Goal: Task Accomplishment & Management: Use online tool/utility

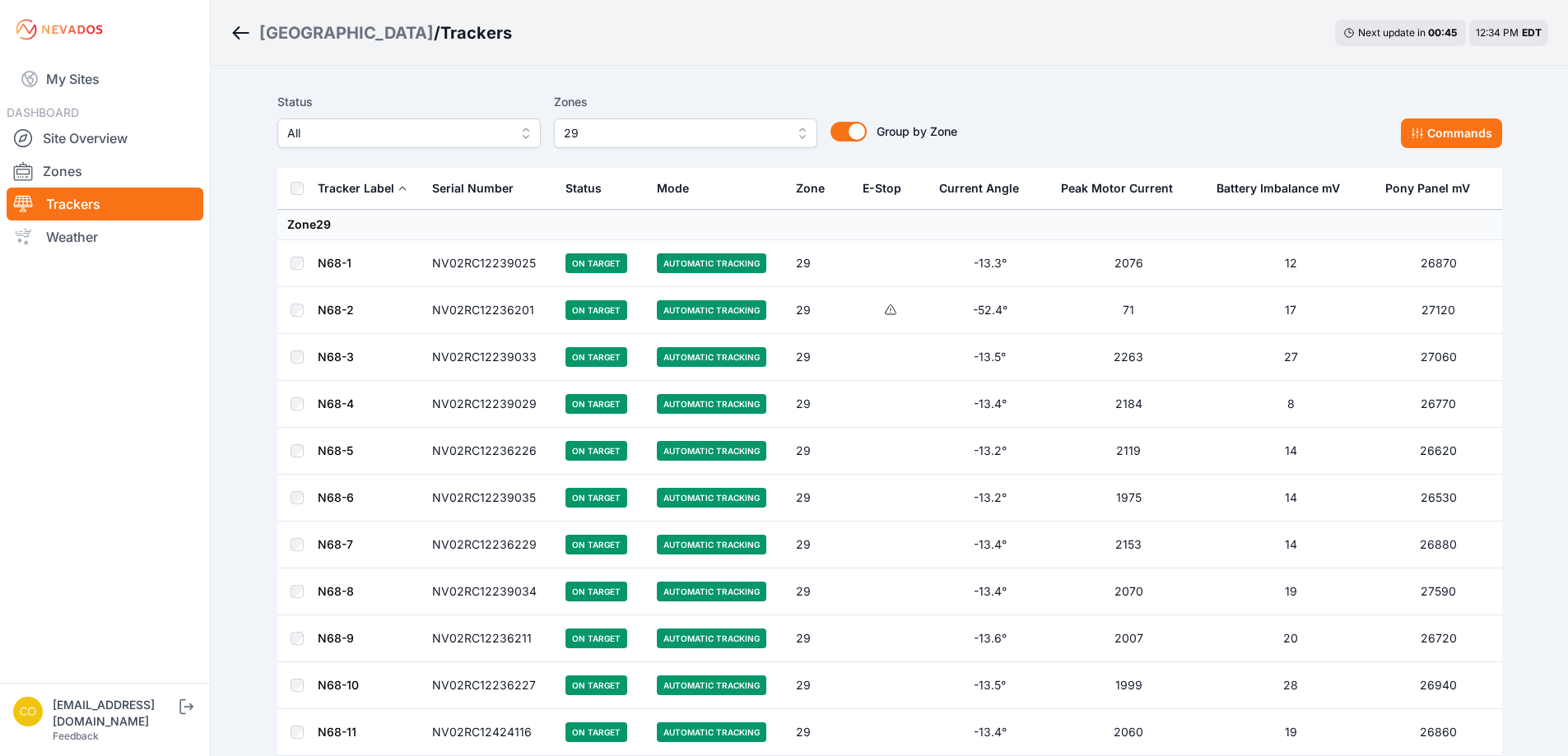
click at [604, 134] on span "29" at bounding box center [674, 132] width 221 height 19
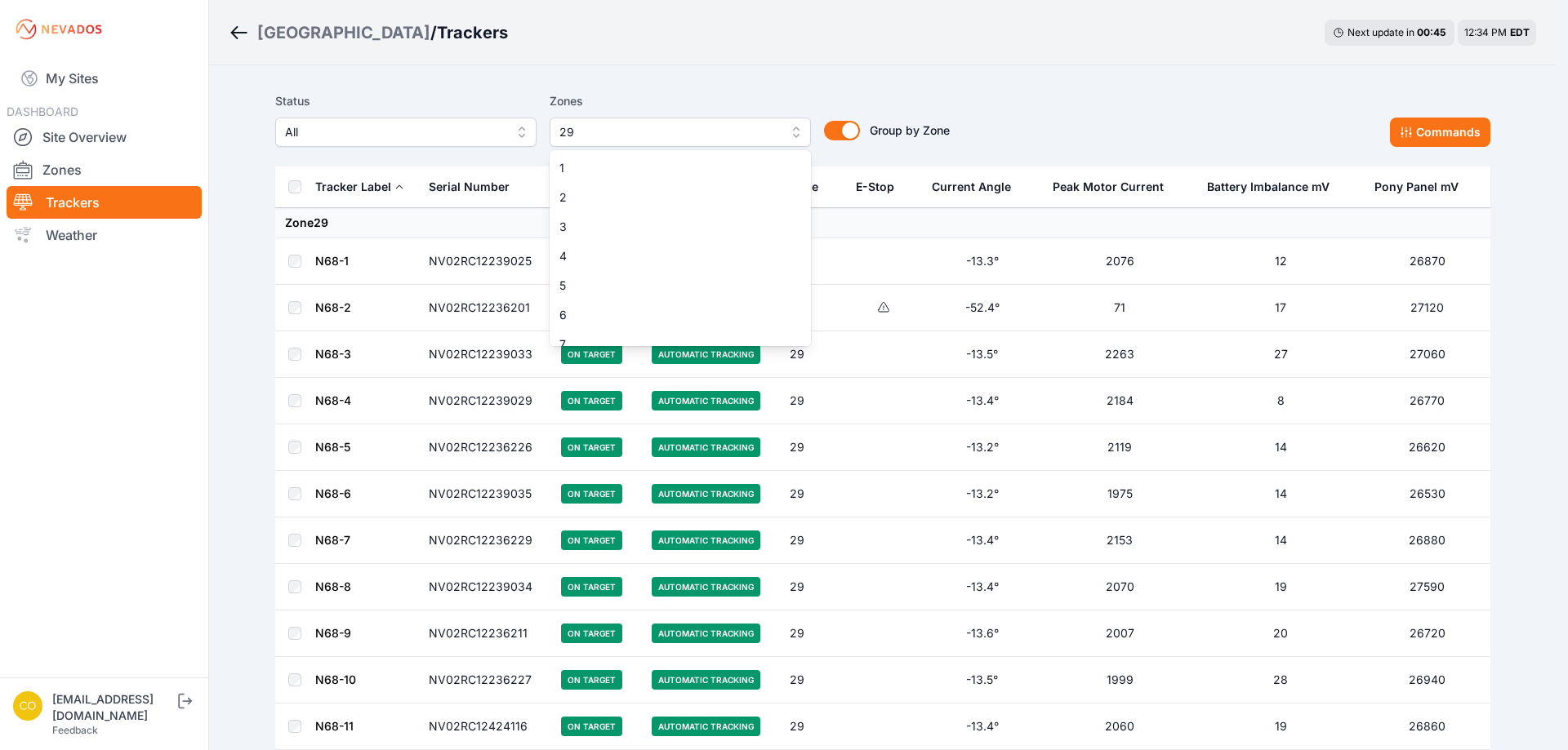
scroll to position [660, 0]
click at [755, 329] on span "29" at bounding box center [670, 332] width 222 height 16
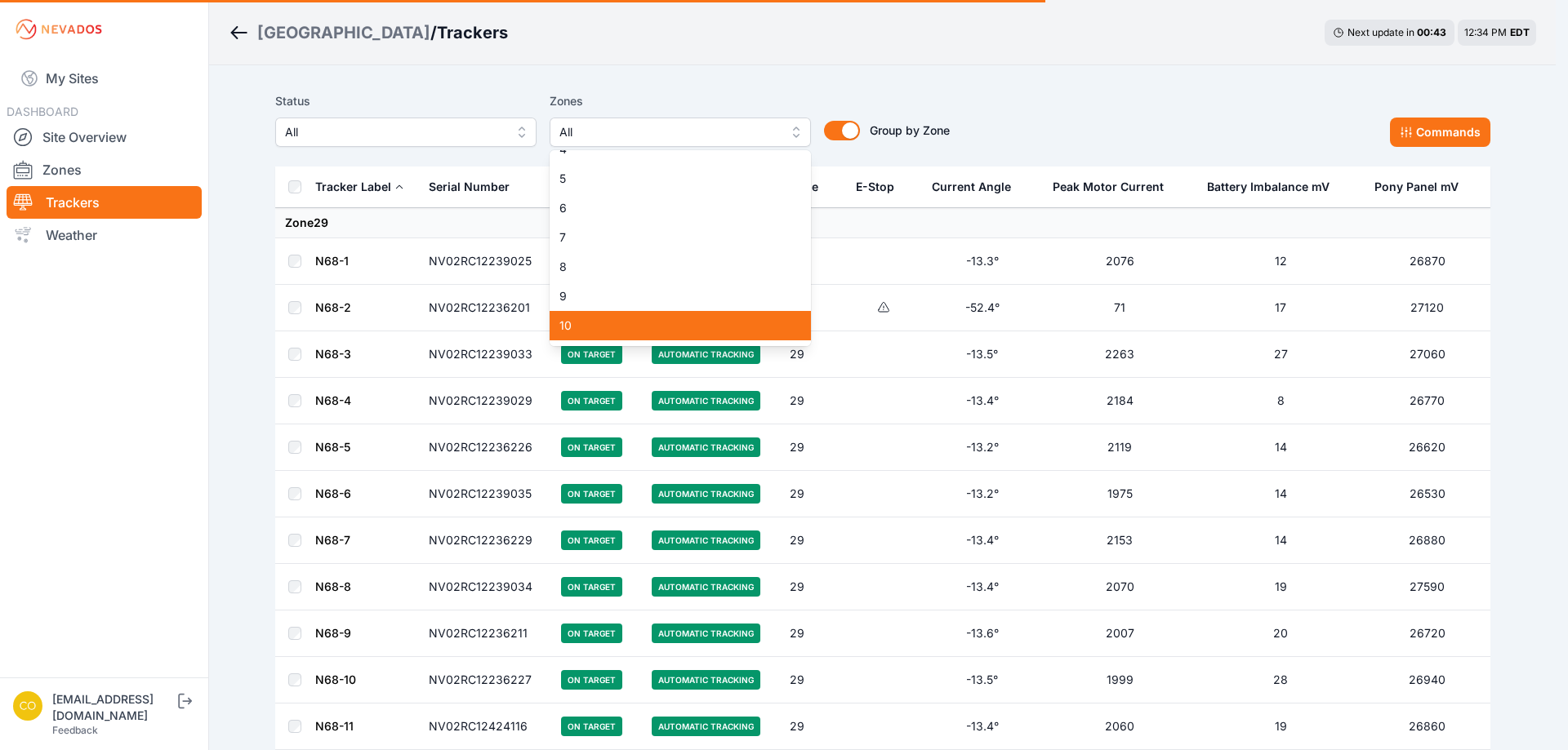
scroll to position [88, 0]
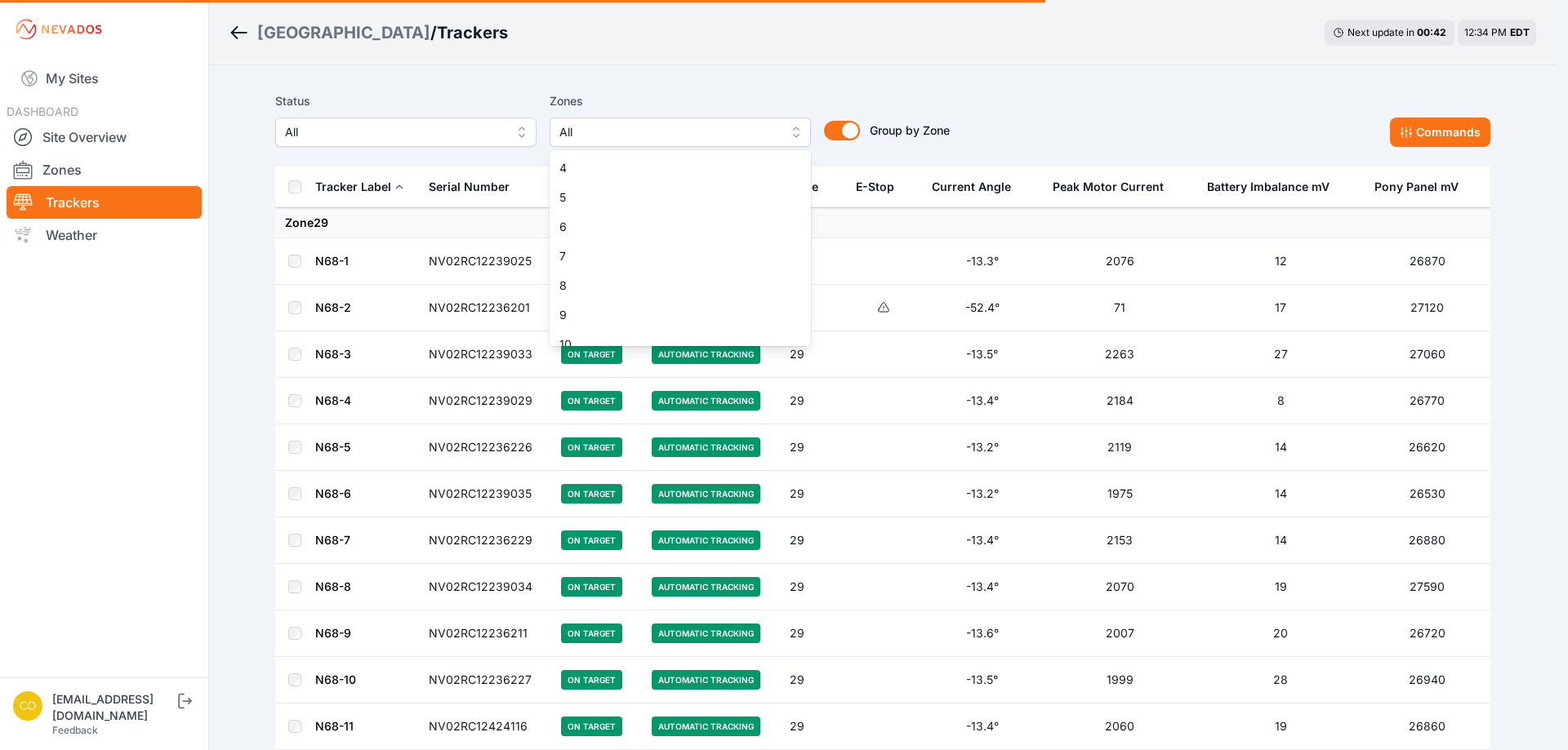
click at [604, 308] on span "9" at bounding box center [670, 315] width 222 height 16
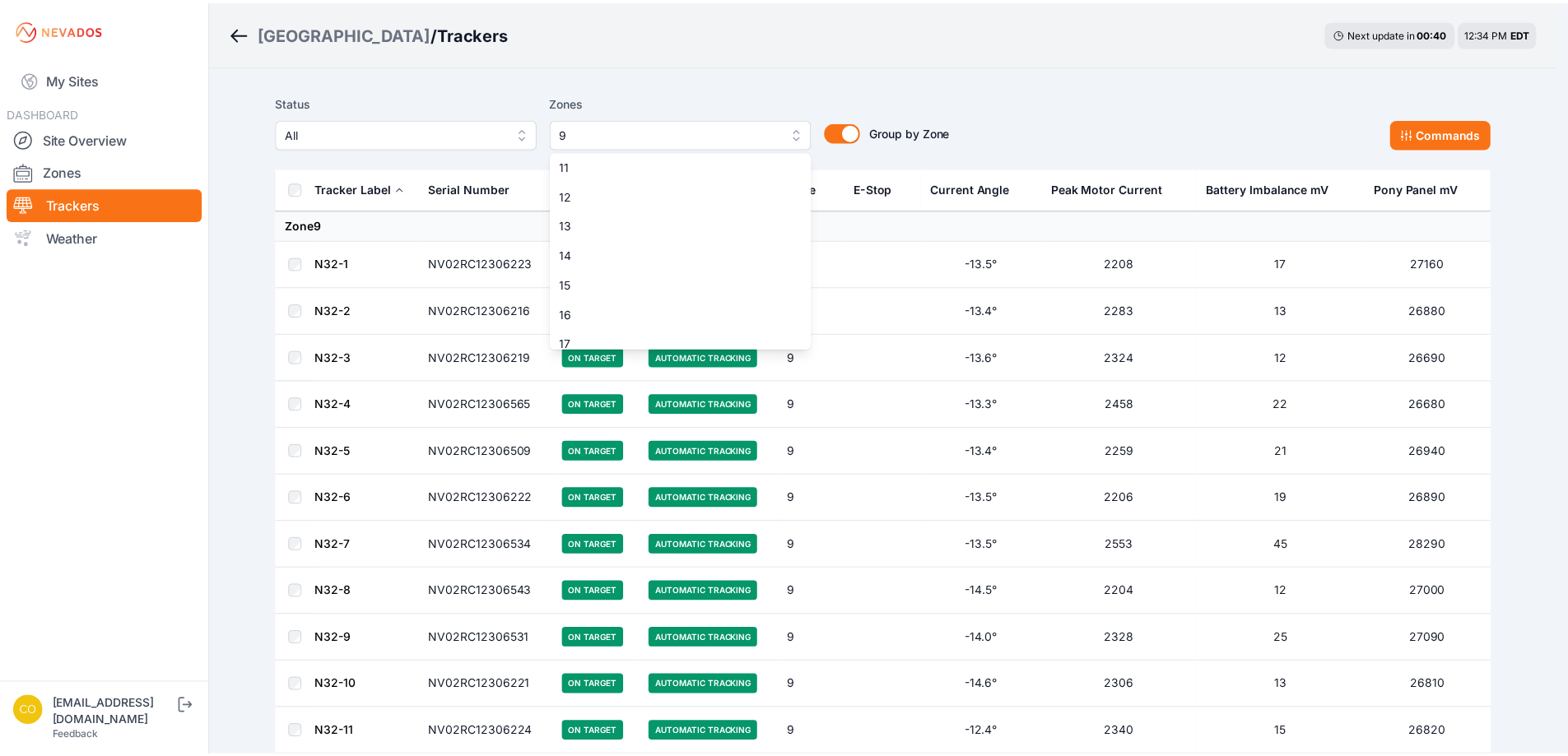
scroll to position [254, 0]
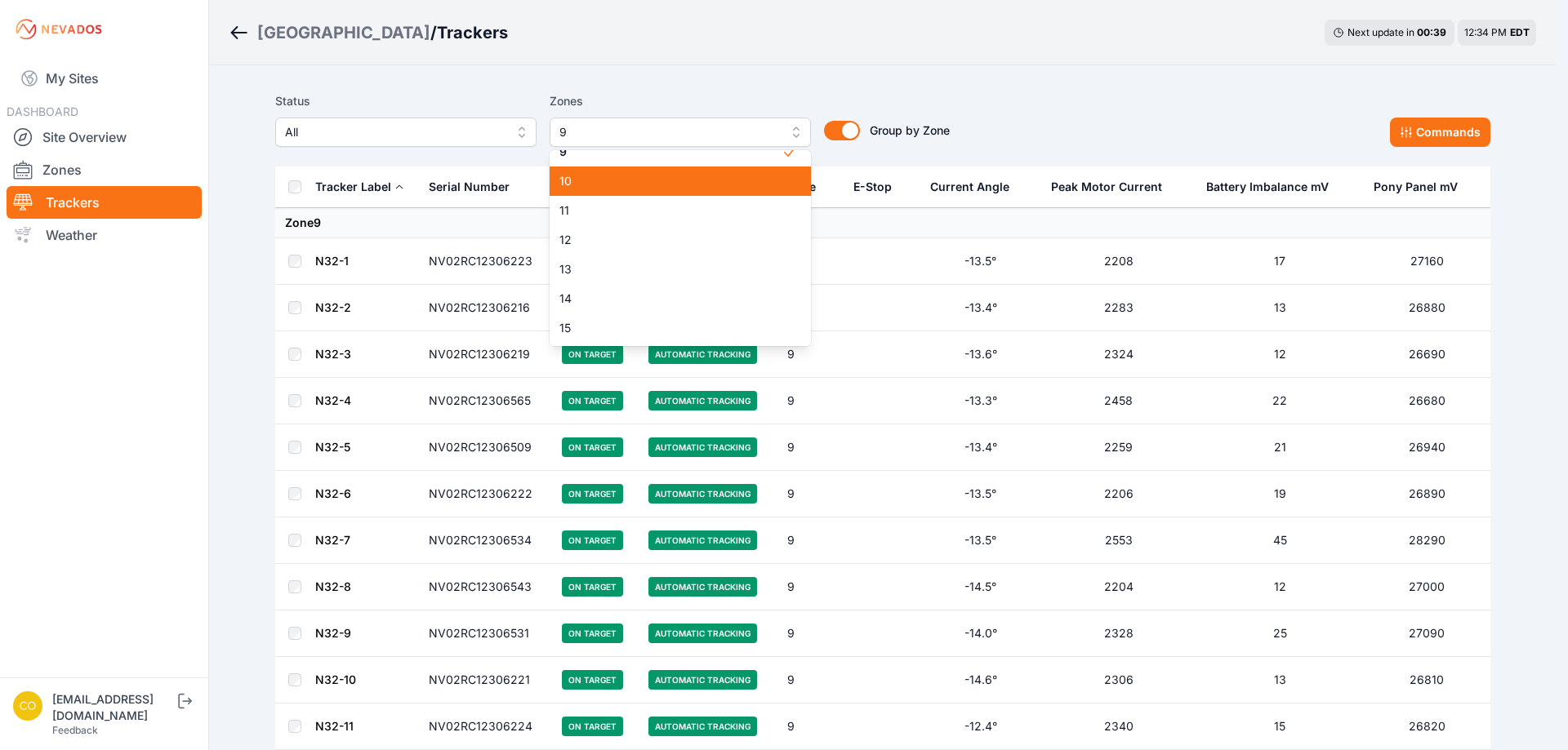
click at [630, 175] on span "10" at bounding box center [670, 181] width 222 height 16
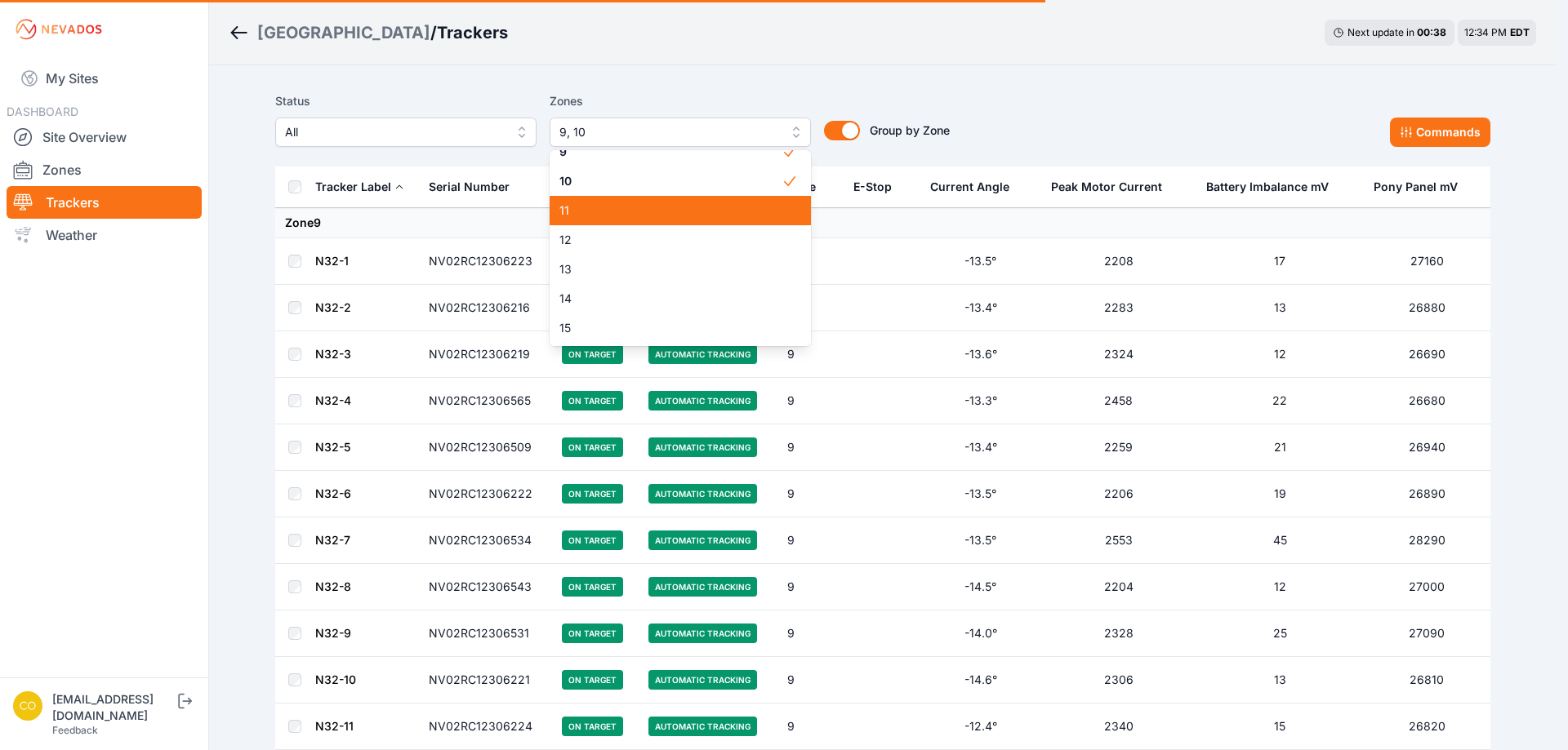
click at [583, 211] on span "11" at bounding box center [670, 211] width 222 height 16
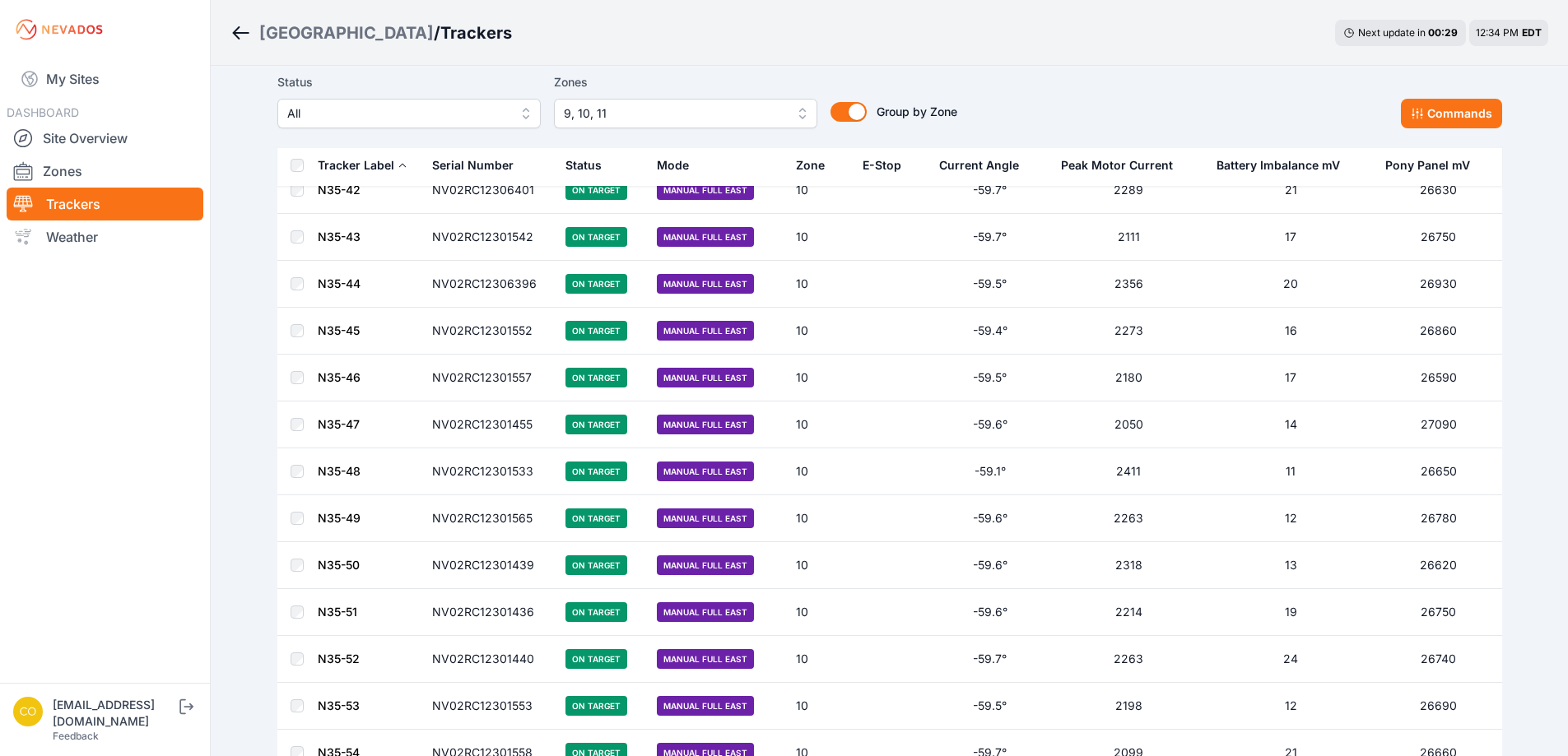
scroll to position [9112, 0]
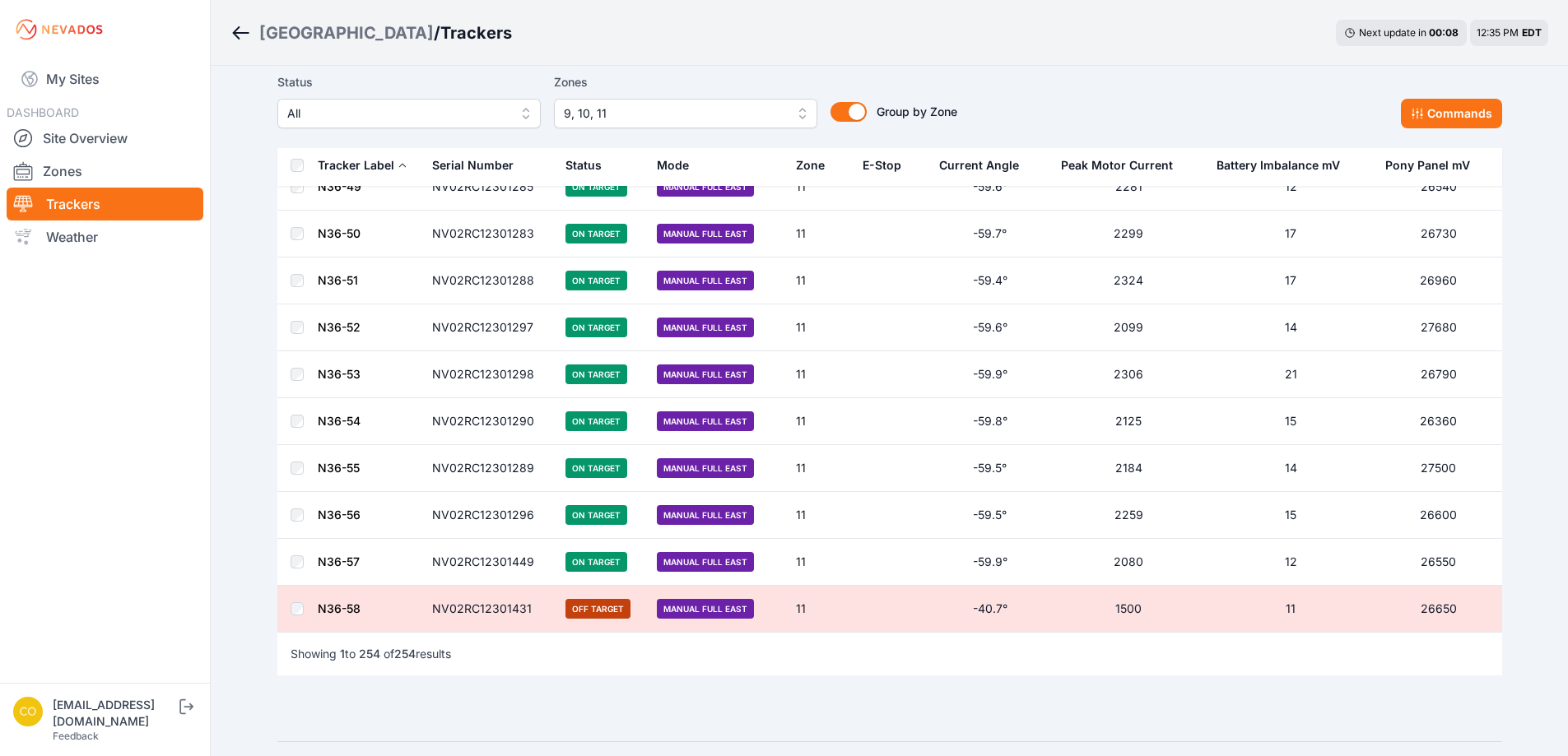
scroll to position [11621, 0]
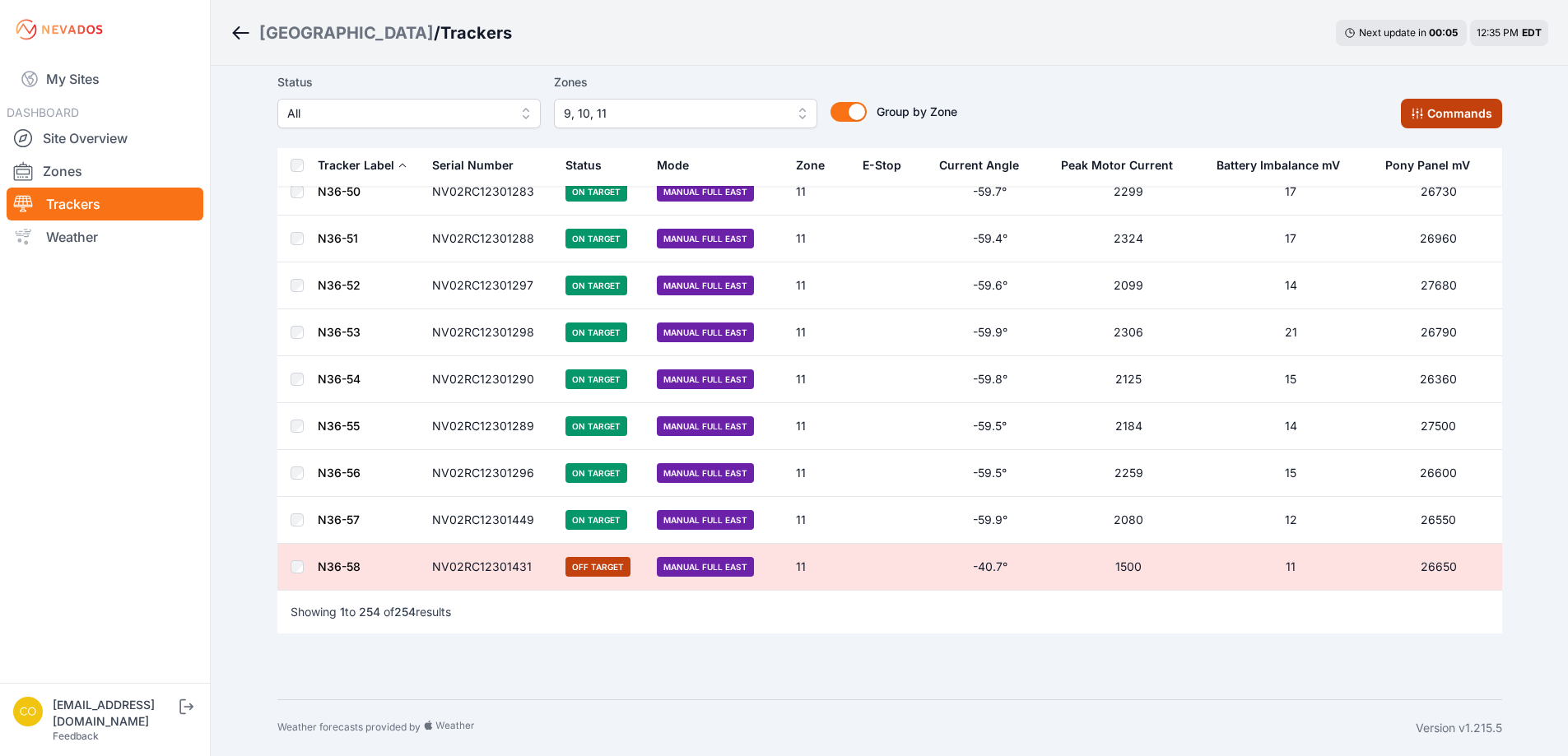
click at [1446, 116] on button "Commands" at bounding box center [1451, 113] width 101 height 29
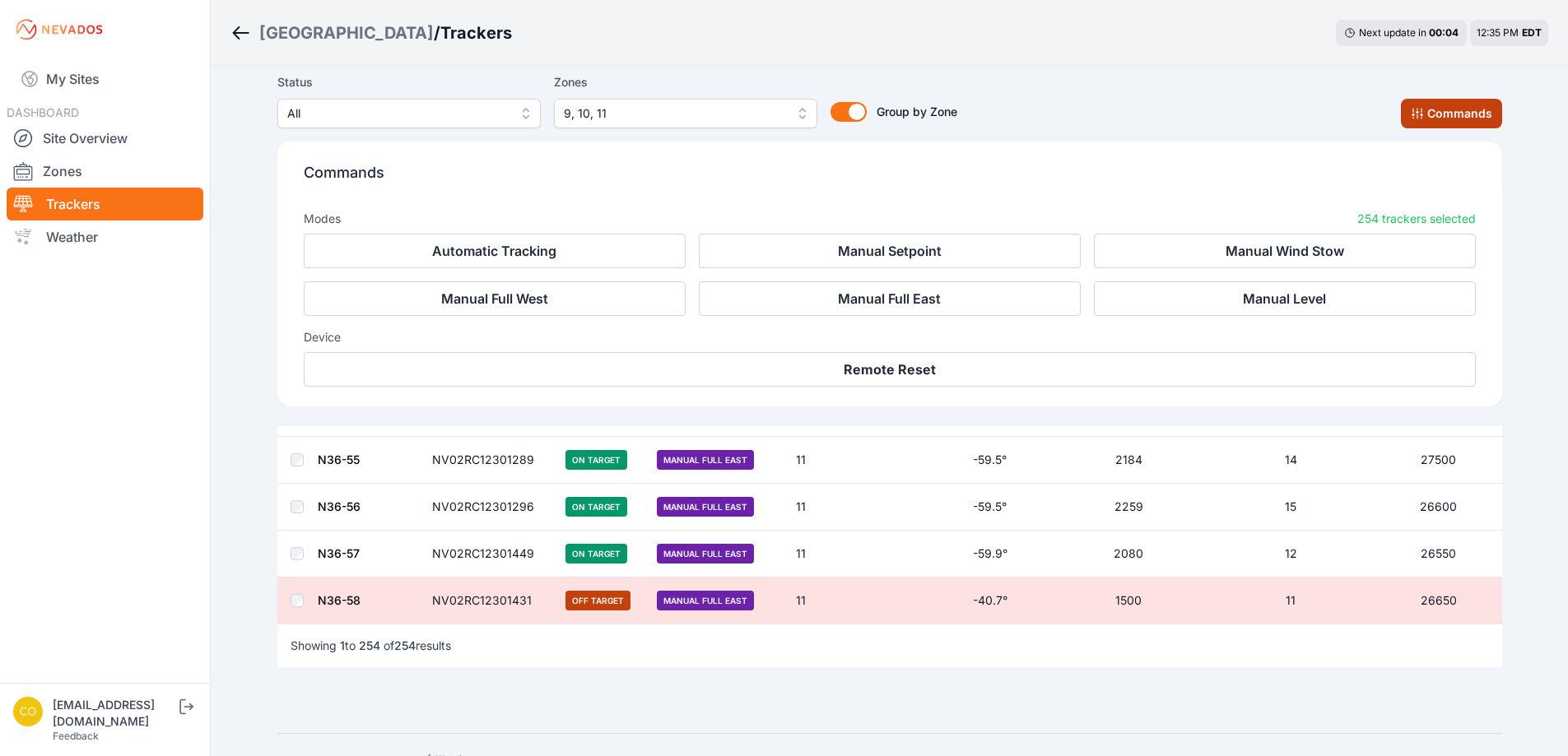
scroll to position [11899, 0]
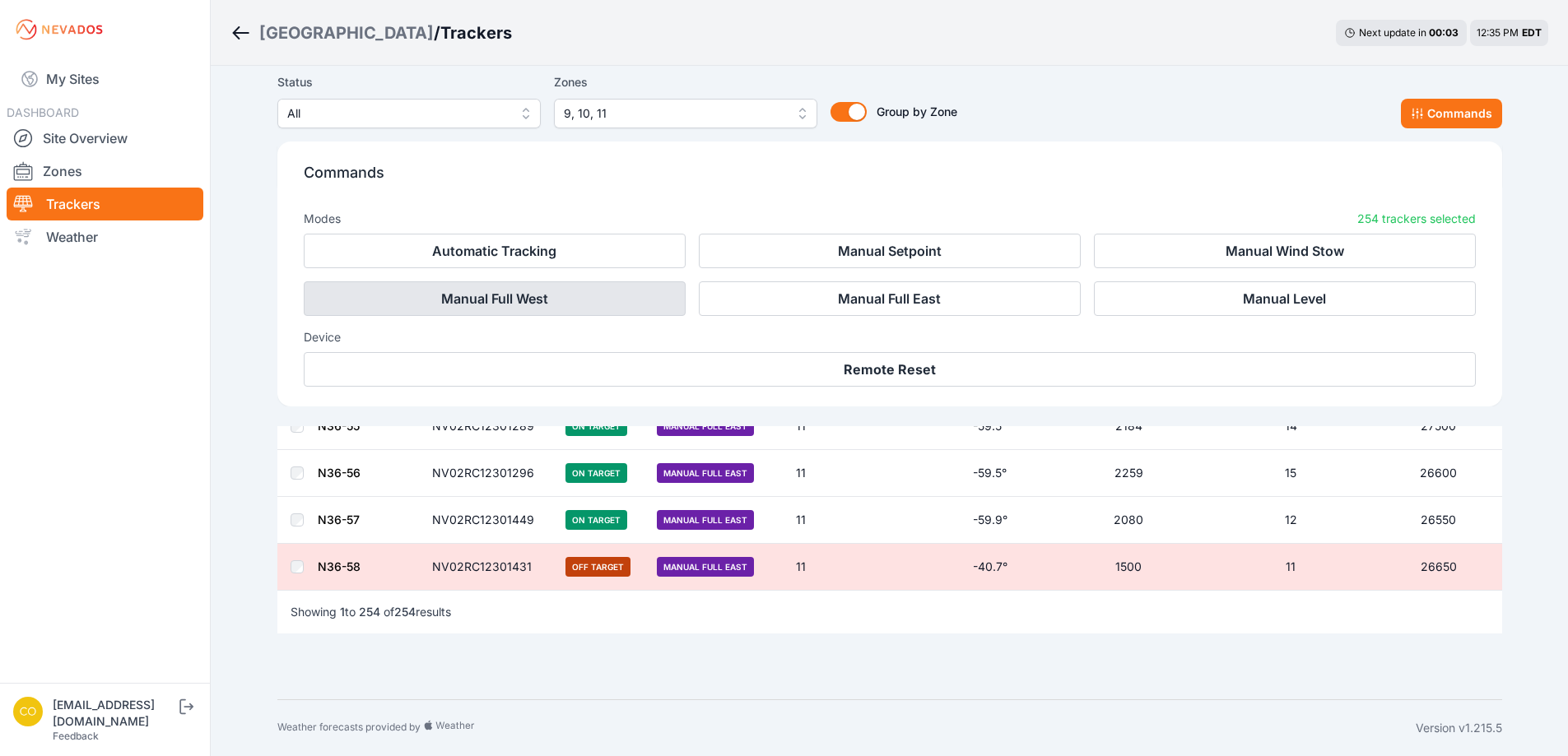
click at [617, 311] on button "Manual Full West" at bounding box center [494, 299] width 382 height 35
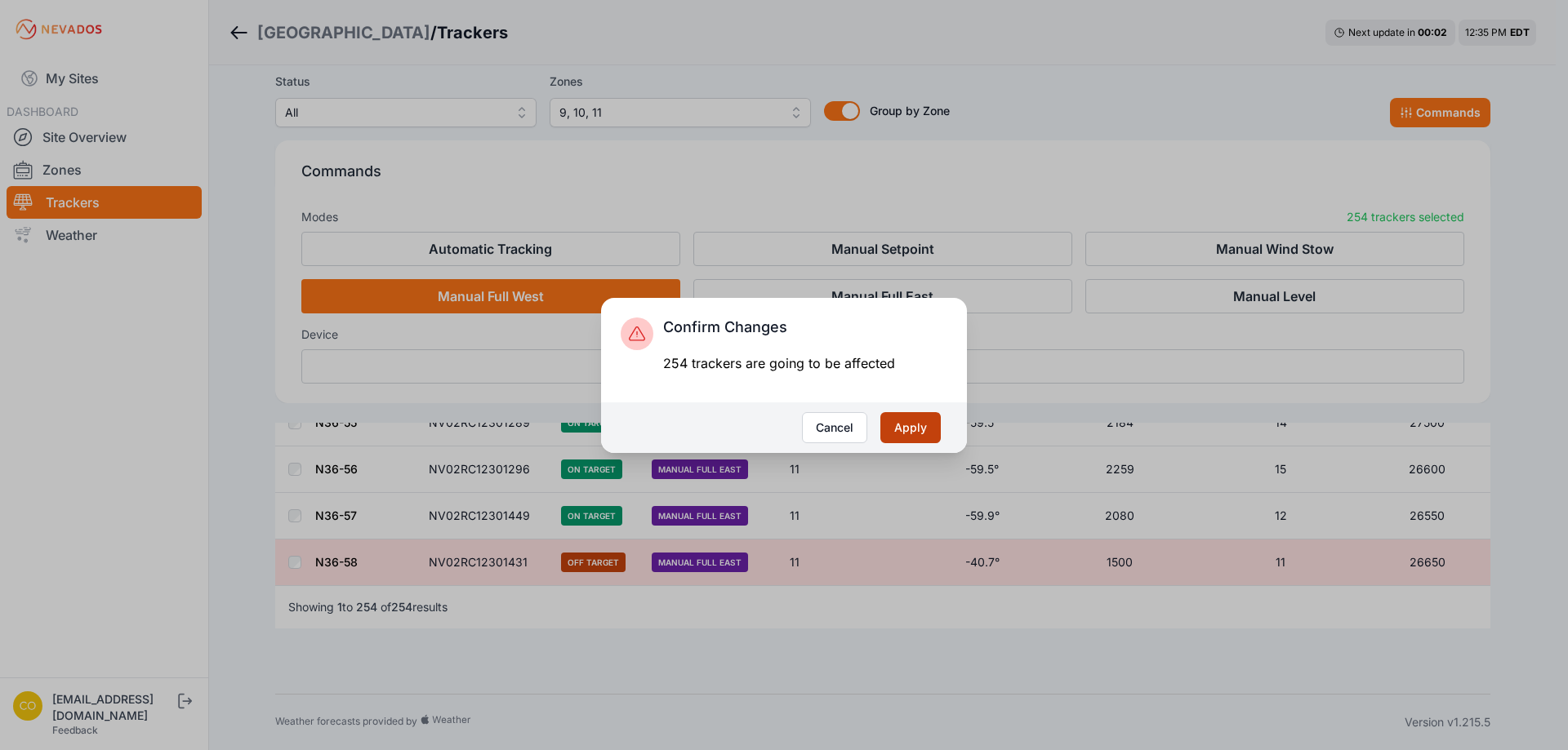
click at [926, 437] on button "Apply" at bounding box center [910, 427] width 60 height 31
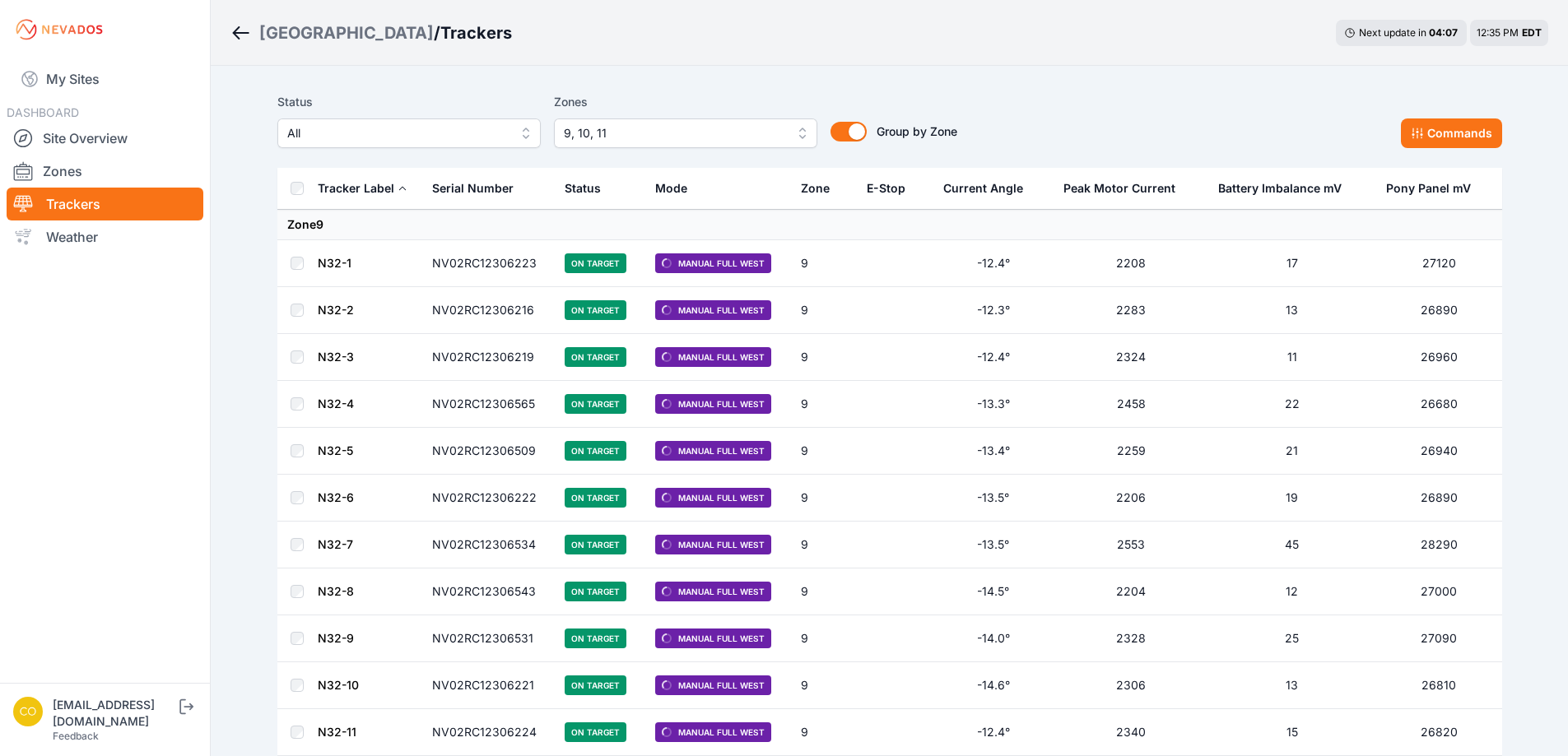
click at [750, 130] on span "9, 10, 11" at bounding box center [674, 132] width 221 height 19
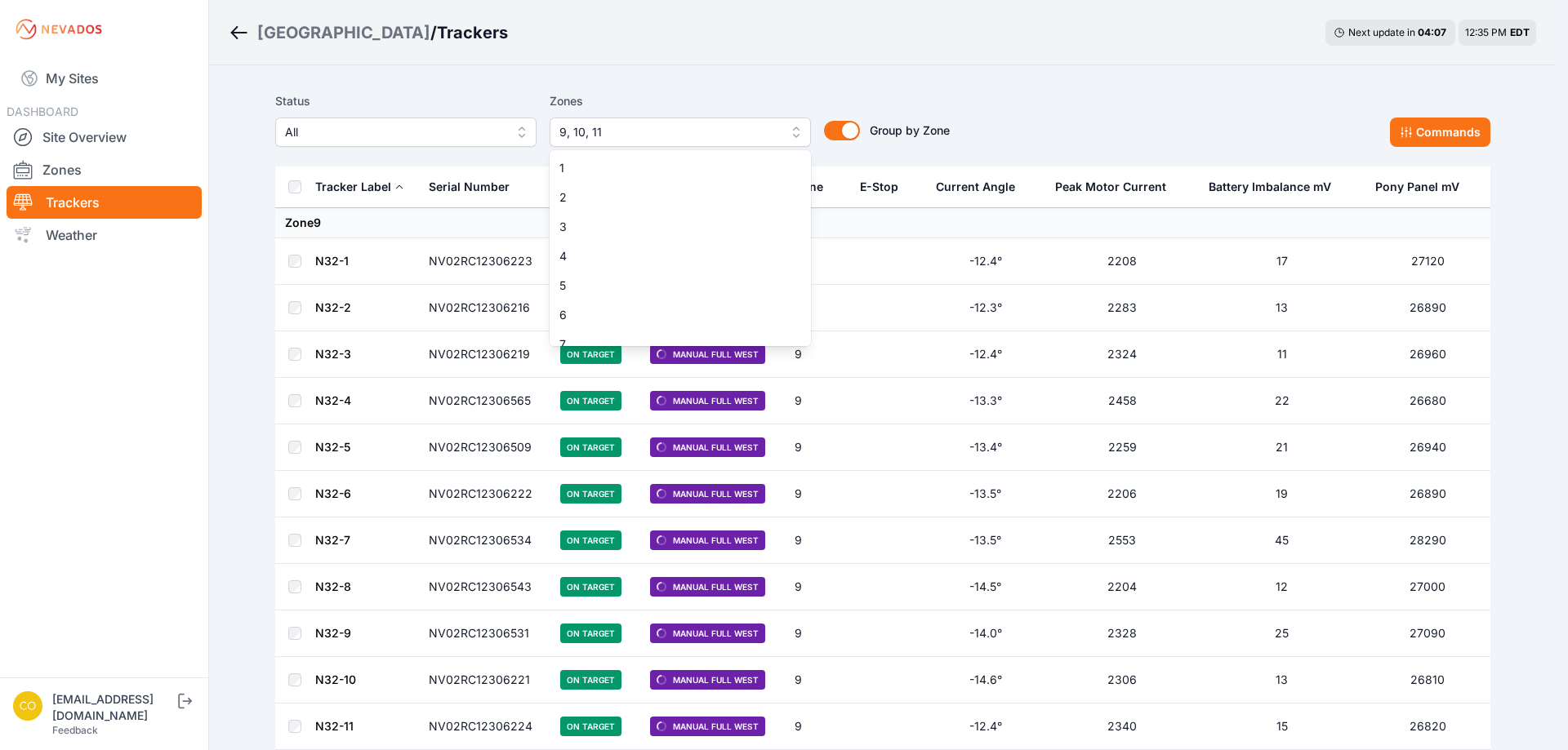
scroll to position [72, 0]
click at [590, 334] on span "9" at bounding box center [670, 332] width 222 height 16
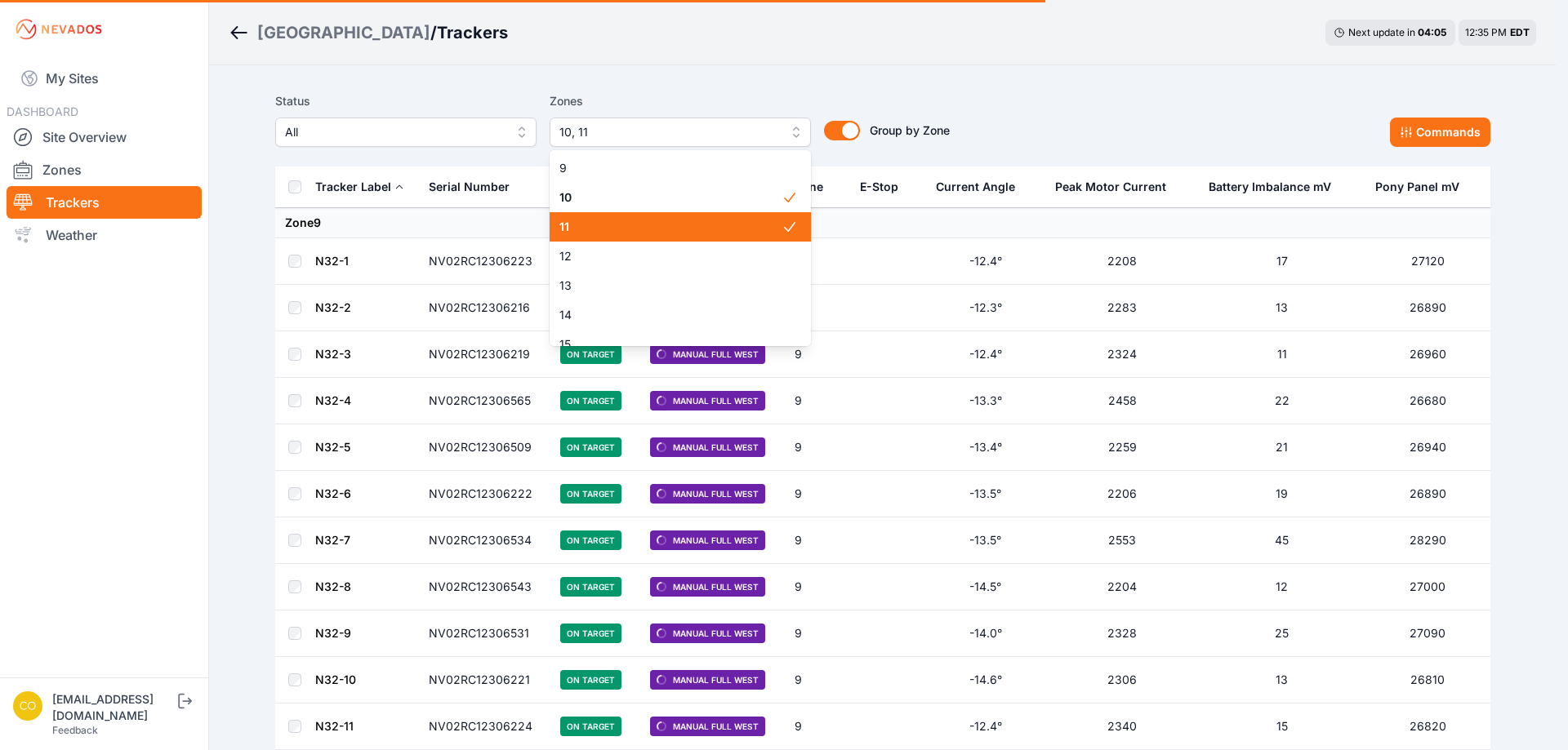
scroll to position [153, 0]
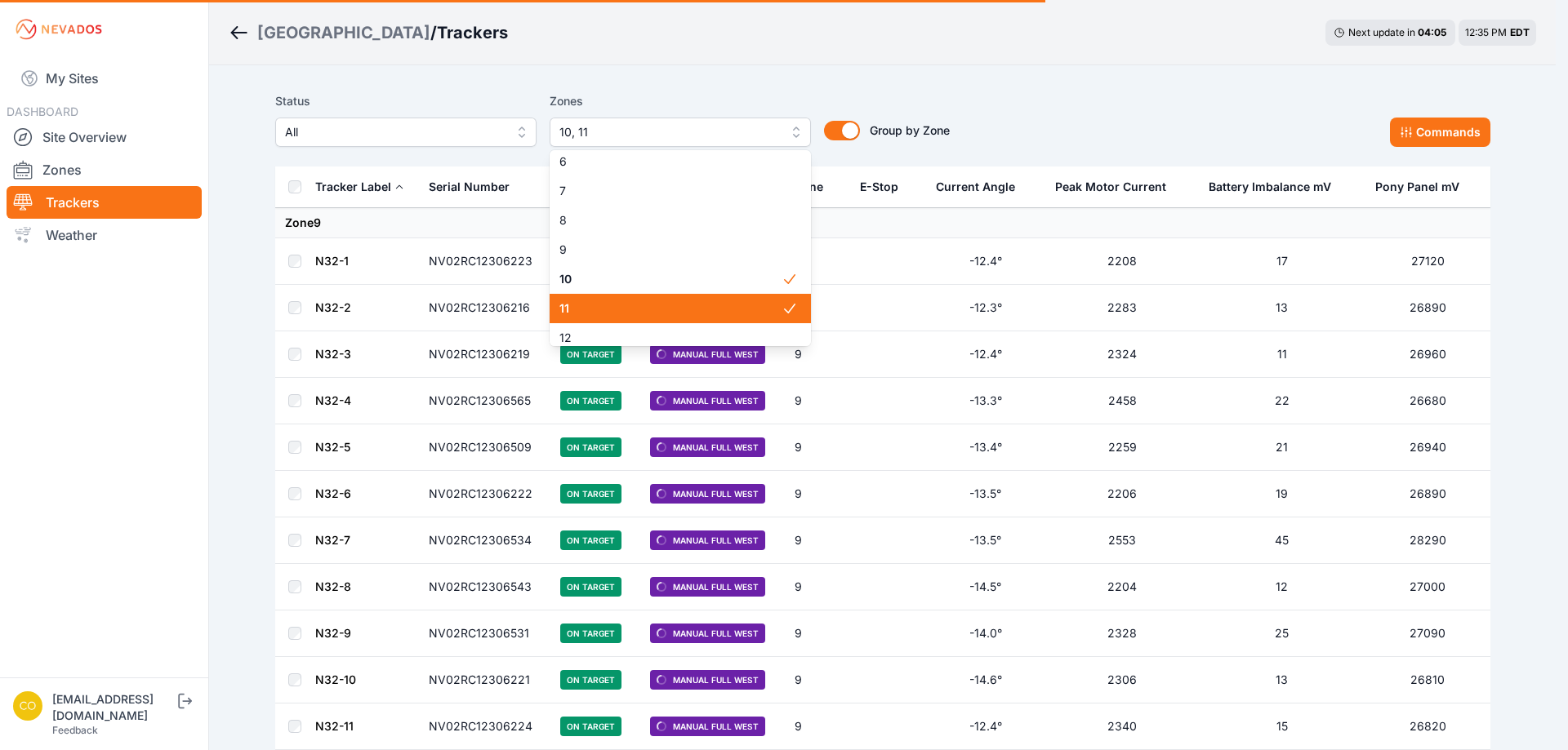
click at [578, 309] on span "11" at bounding box center [670, 309] width 222 height 16
click at [574, 279] on span "10" at bounding box center [670, 279] width 222 height 16
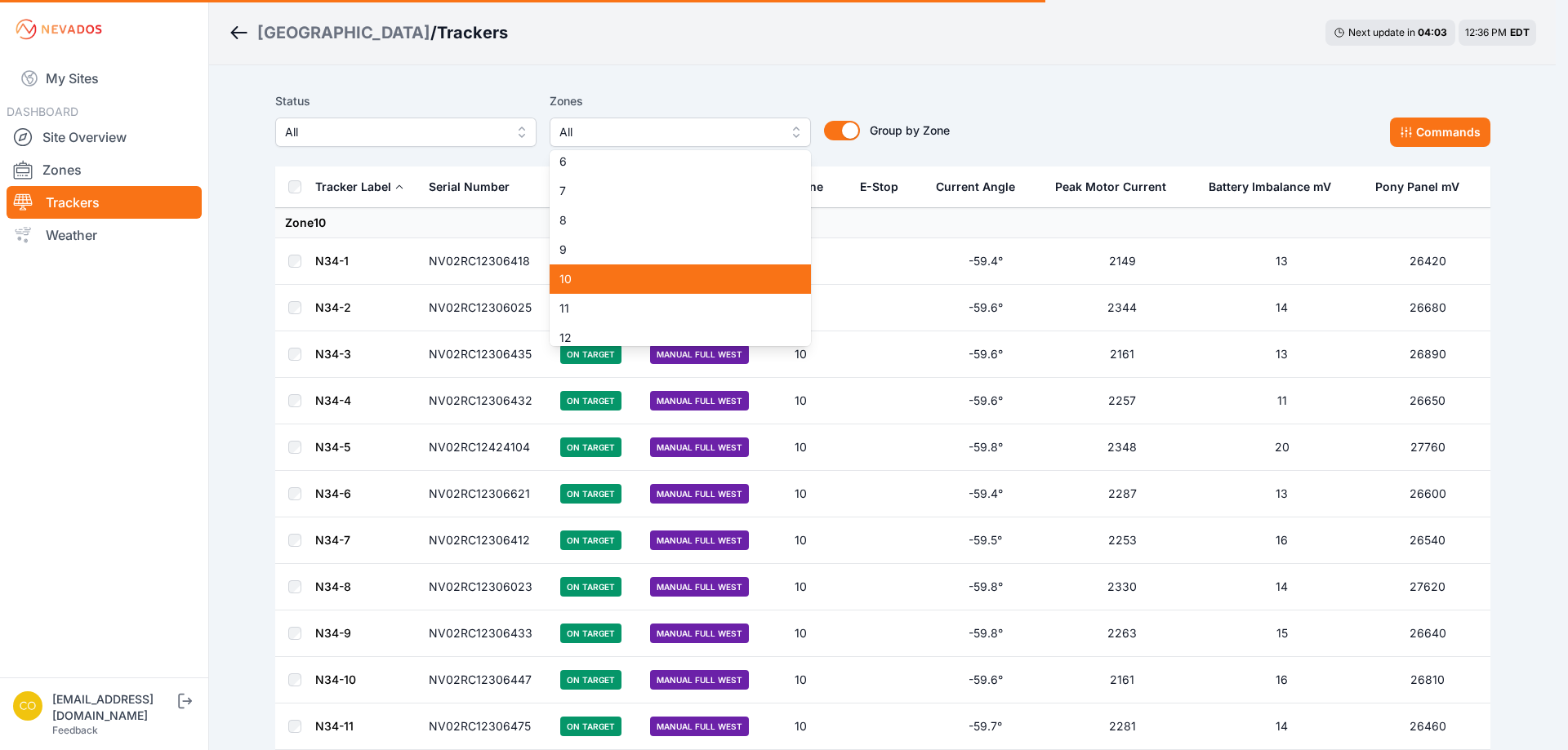
scroll to position [210, 0]
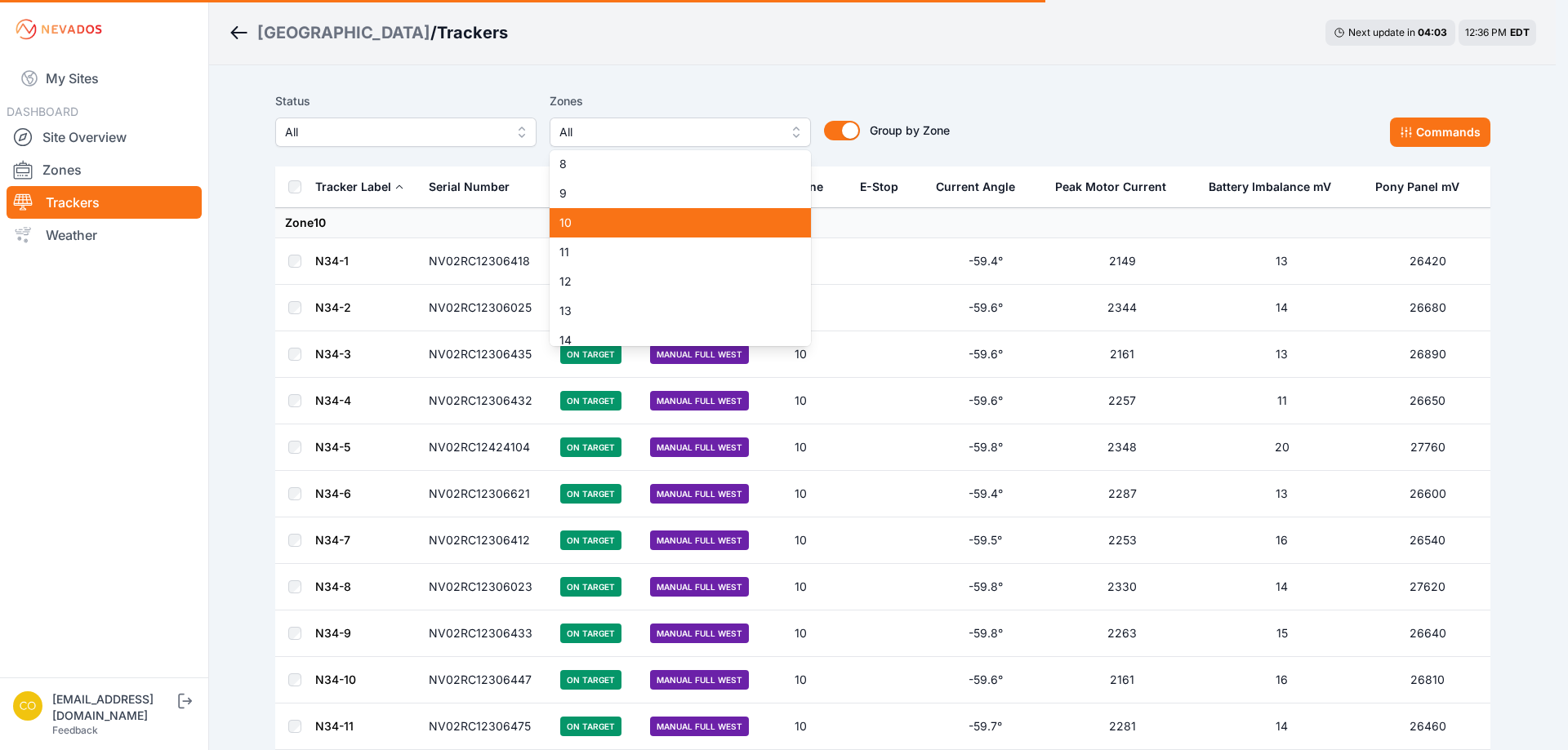
click at [572, 538] on span "21" at bounding box center [670, 546] width 222 height 16
